Goal: Information Seeking & Learning: Find specific page/section

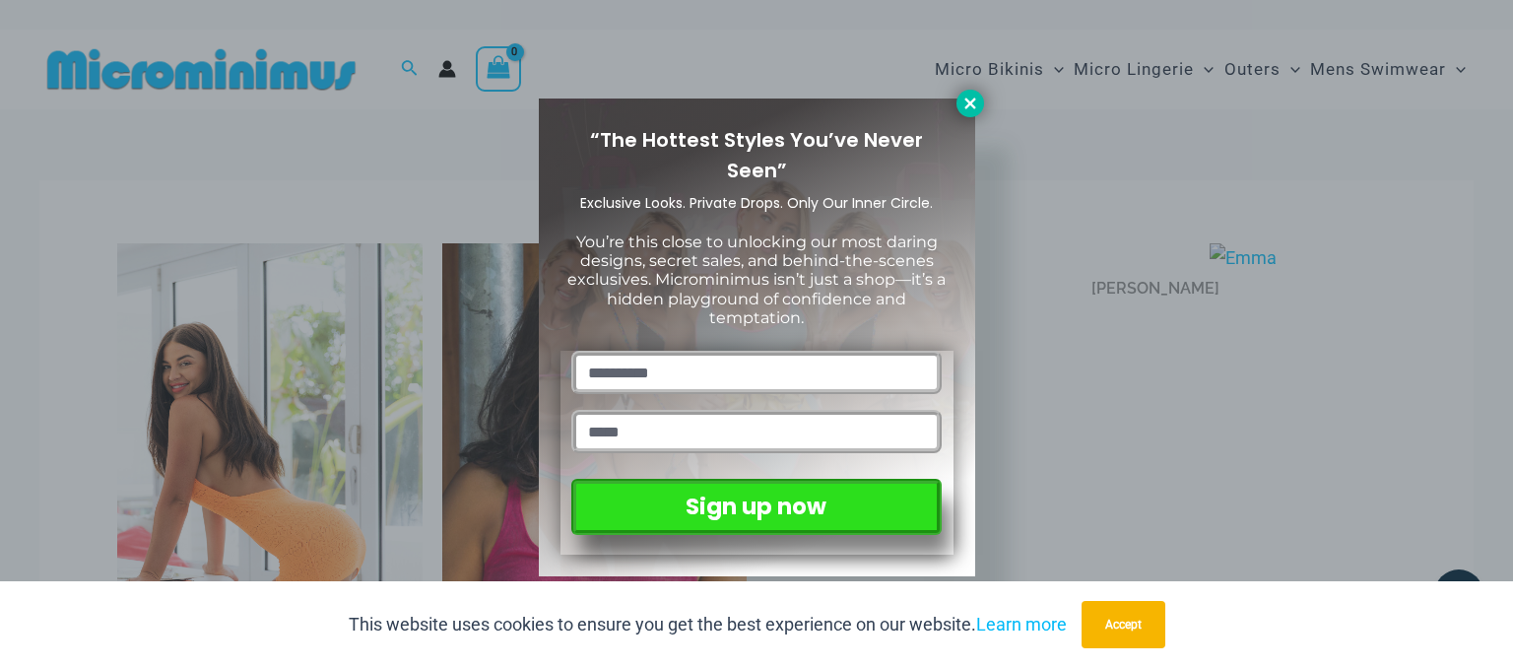
click at [963, 104] on icon at bounding box center [970, 104] width 18 height 18
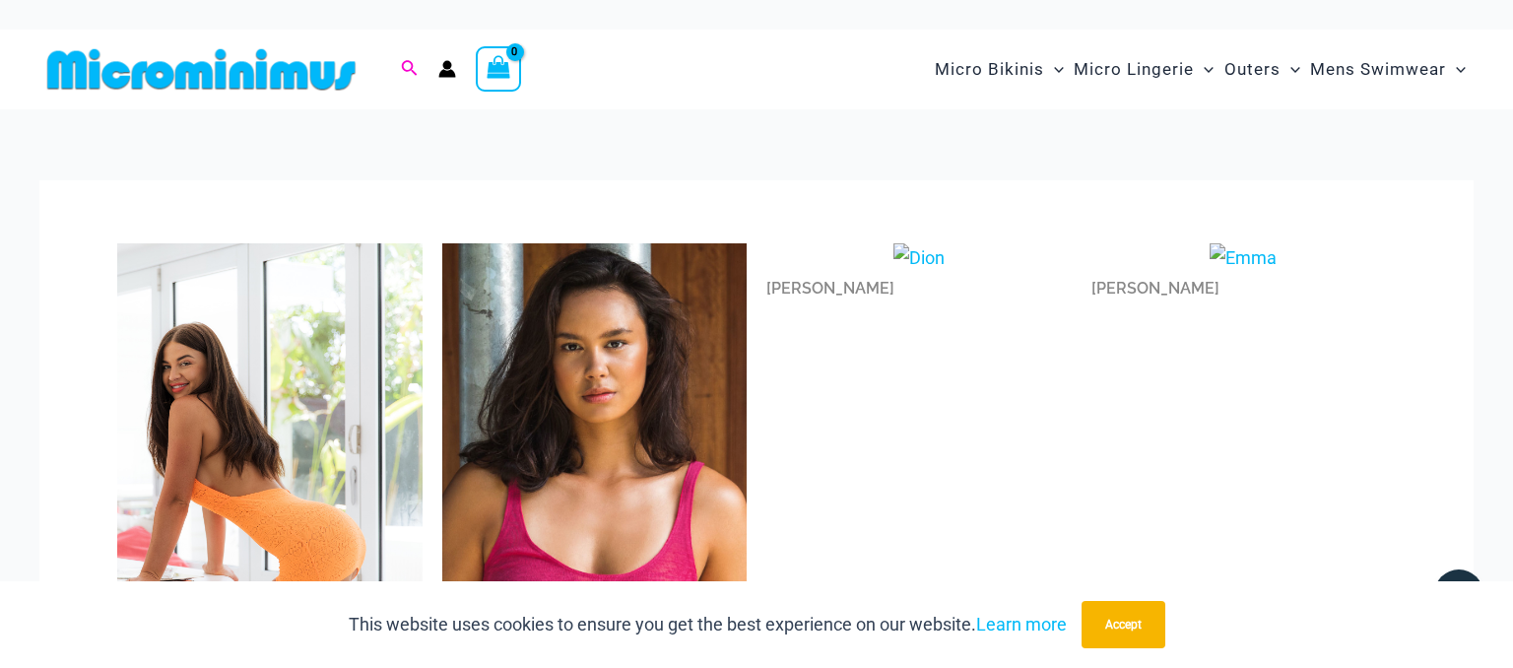
click at [409, 67] on icon "Search icon link" at bounding box center [409, 69] width 16 height 18
type input "*"
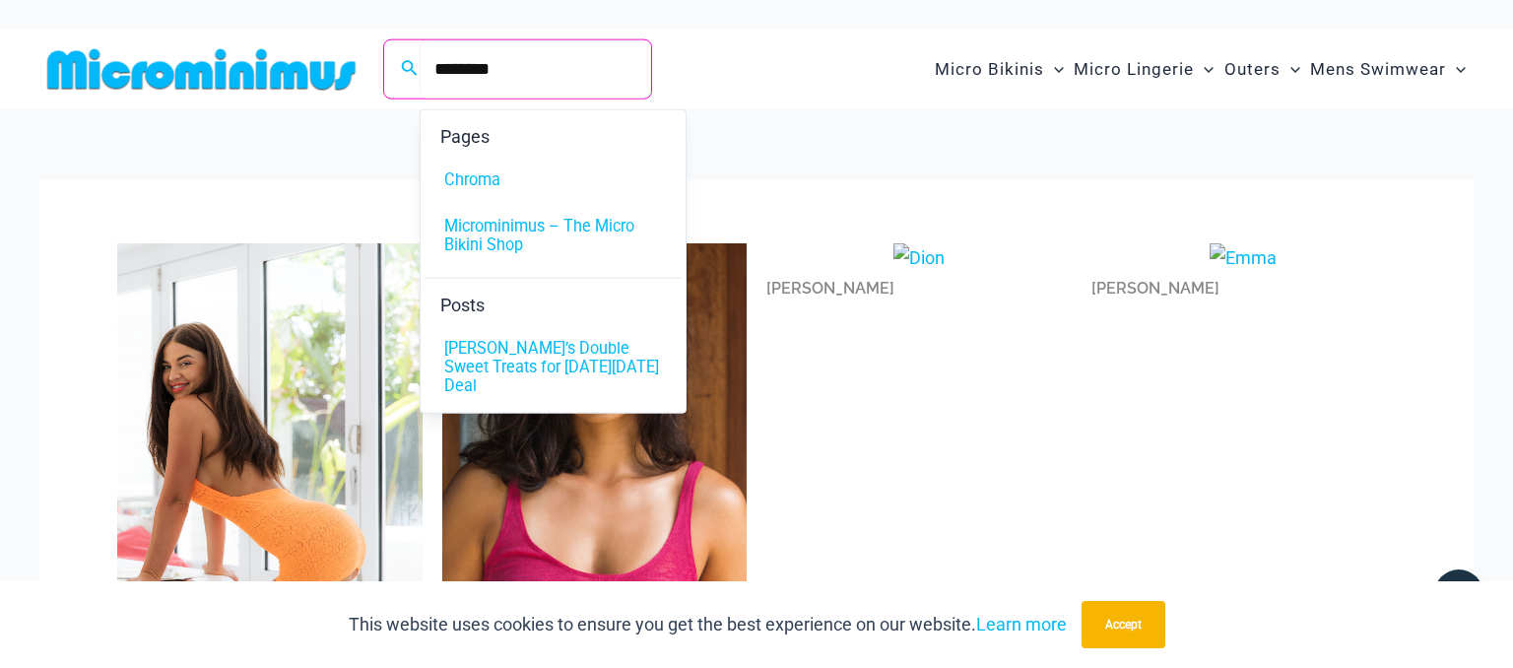
type input "********"
click button "Search" at bounding box center [0, 0] width 0 height 0
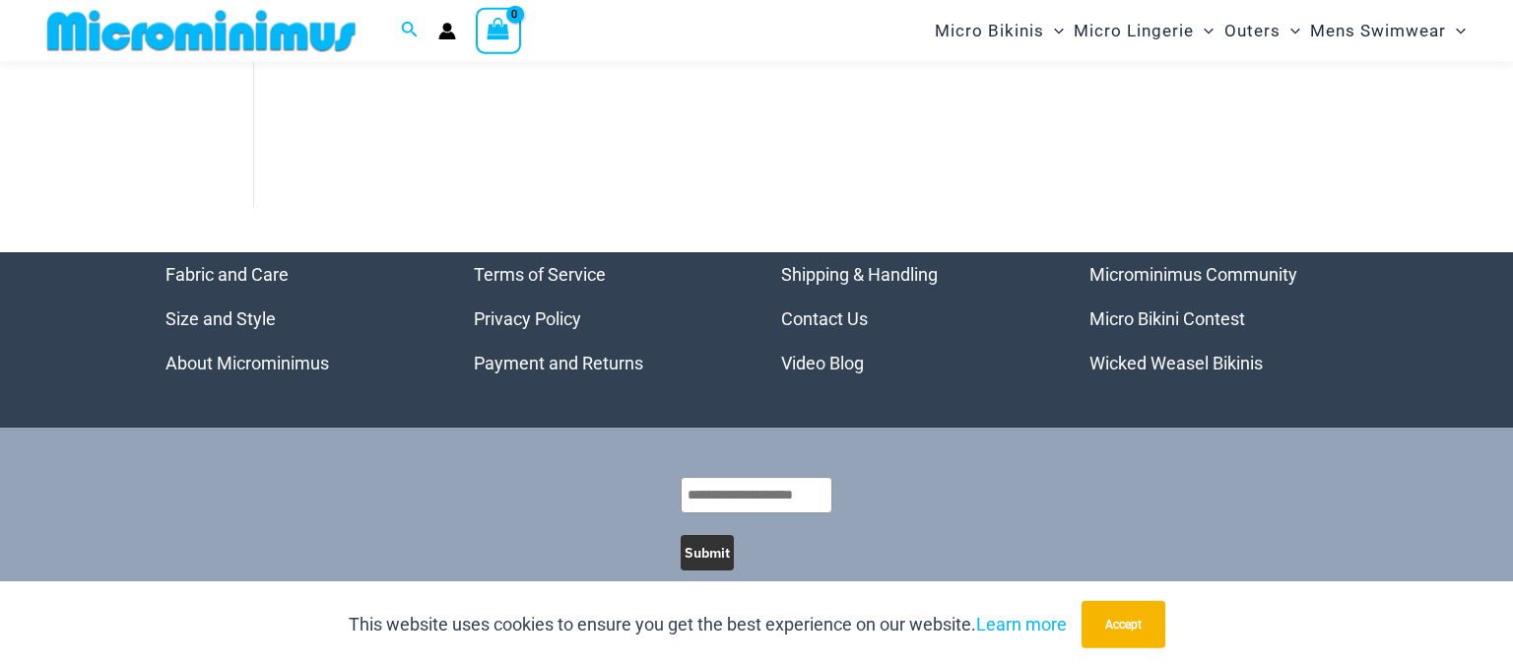
scroll to position [528, 0]
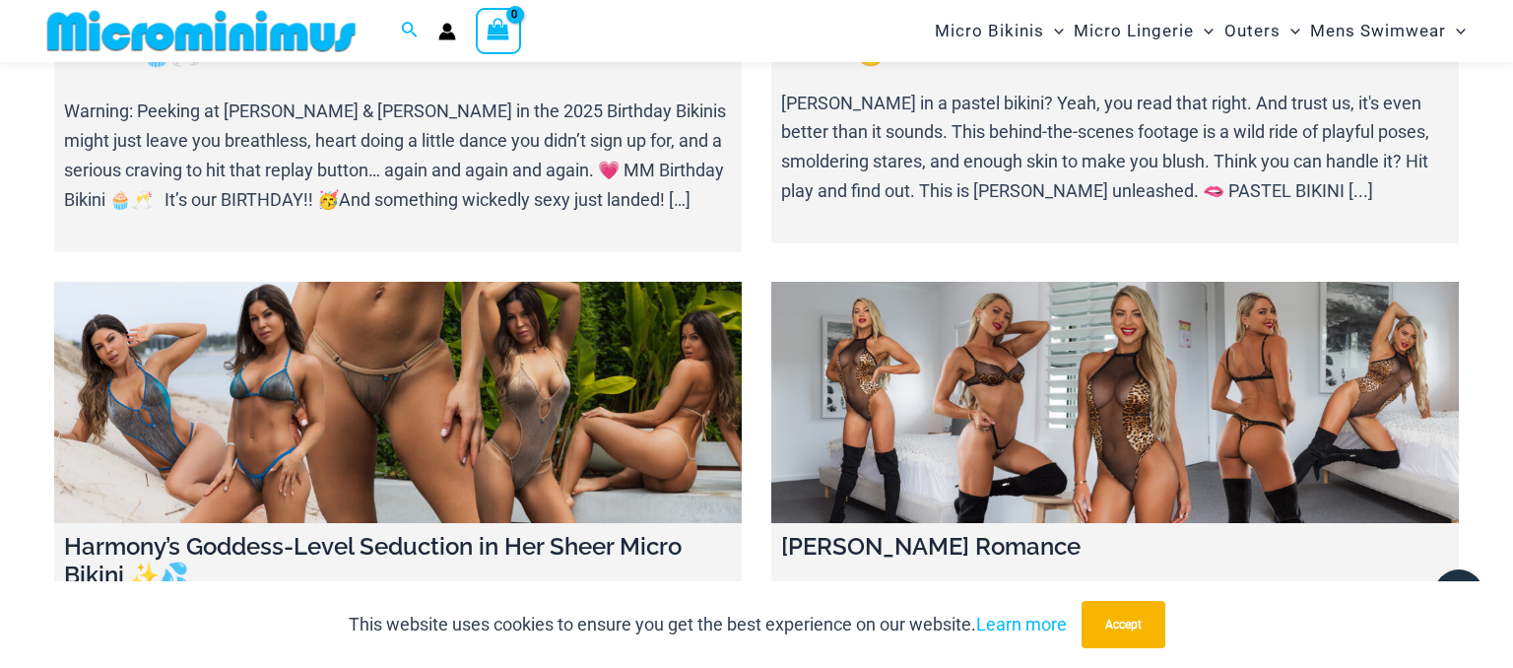
scroll to position [398, 0]
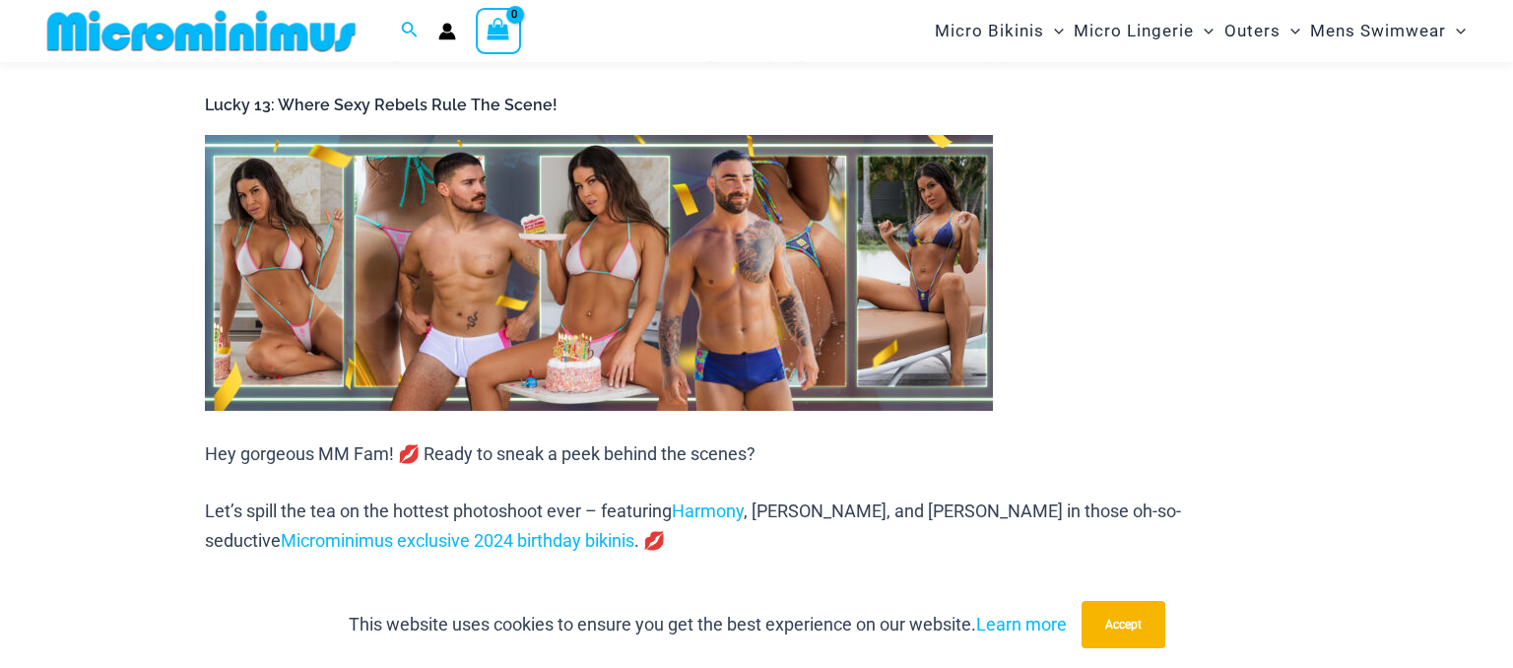
scroll to position [918, 0]
